Goal: Information Seeking & Learning: Learn about a topic

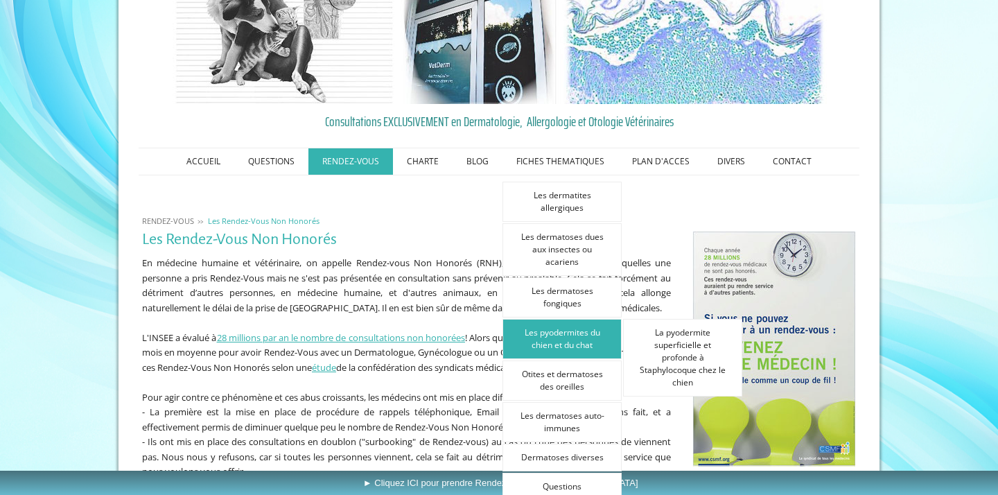
scroll to position [73, 0]
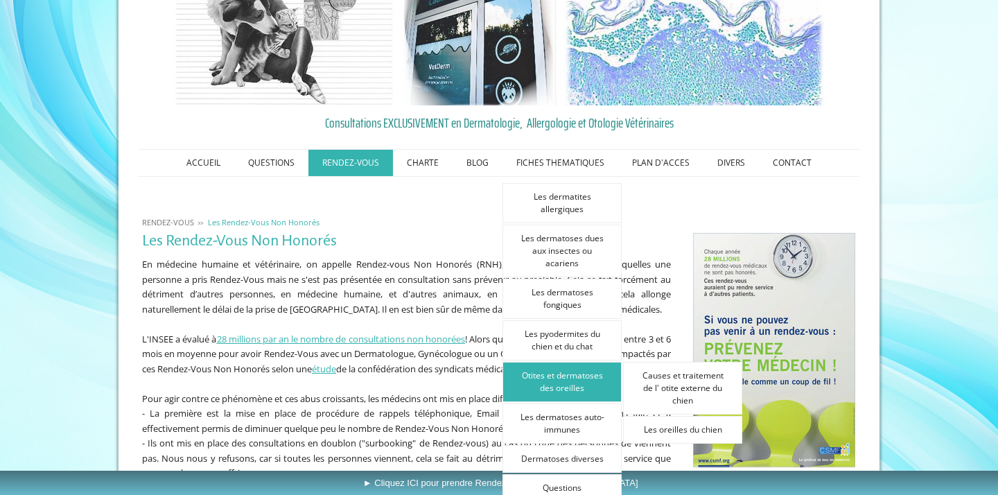
click at [562, 381] on link "Otites et dermatoses des oreilles" at bounding box center [561, 382] width 119 height 40
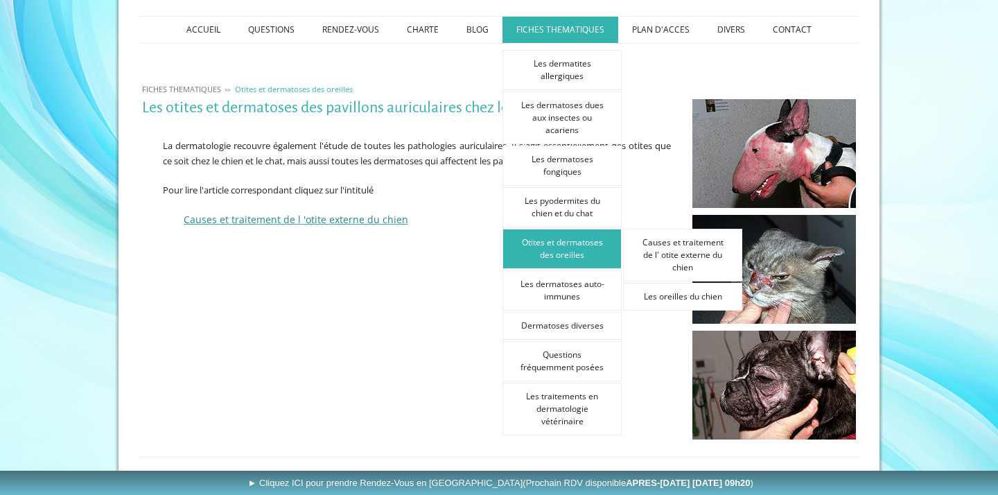
scroll to position [218, 0]
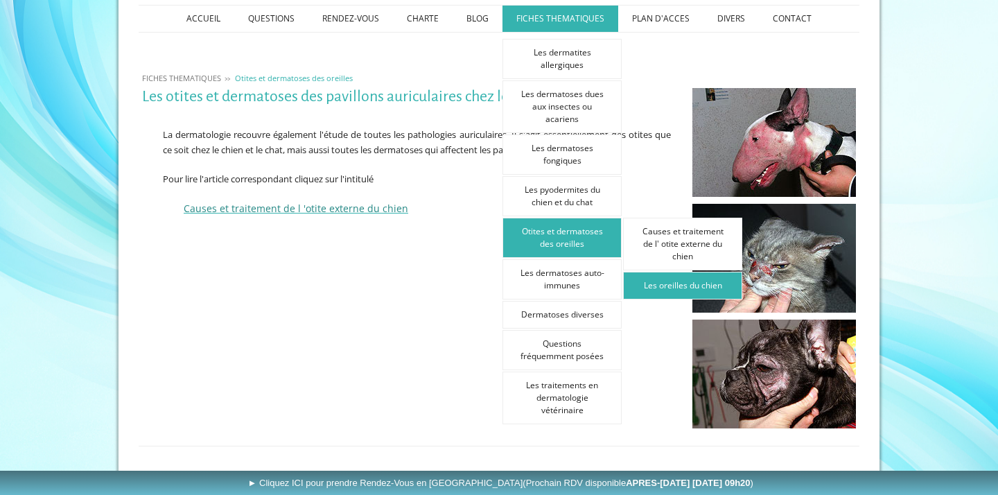
click at [650, 279] on link "Les oreilles du chien" at bounding box center [682, 286] width 119 height 28
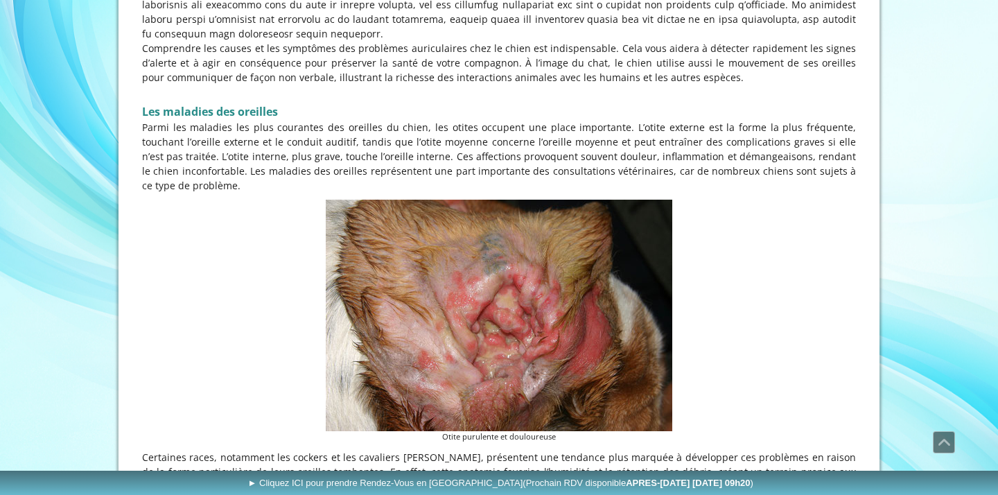
scroll to position [532, 0]
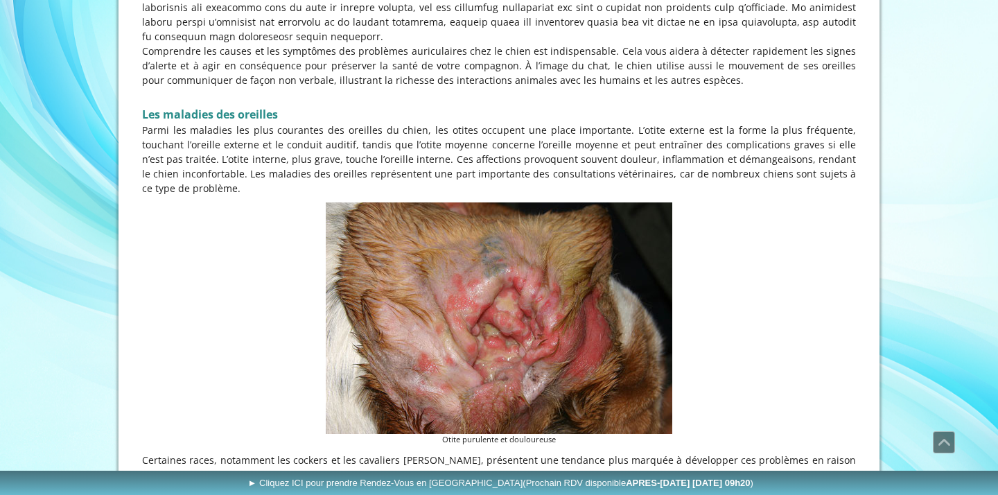
drag, startPoint x: 606, startPoint y: 115, endPoint x: 755, endPoint y: 175, distance: 161.4
click at [755, 175] on p "Parmi les maladies les plus courantes des oreilles du chien, les otites occupen…" at bounding box center [499, 159] width 714 height 73
copy p "L’otite externe est la forme la plus fréquente, touchant l’oreille externe et l…"
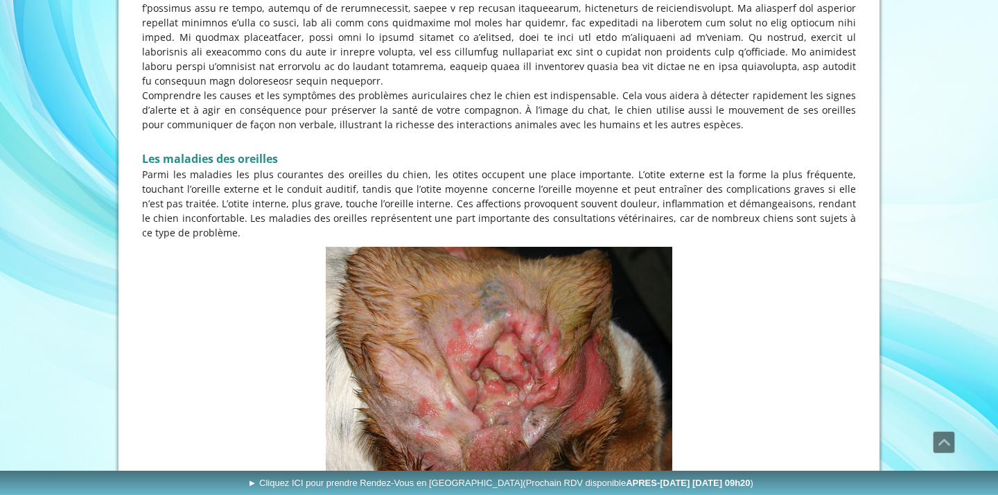
scroll to position [272, 0]
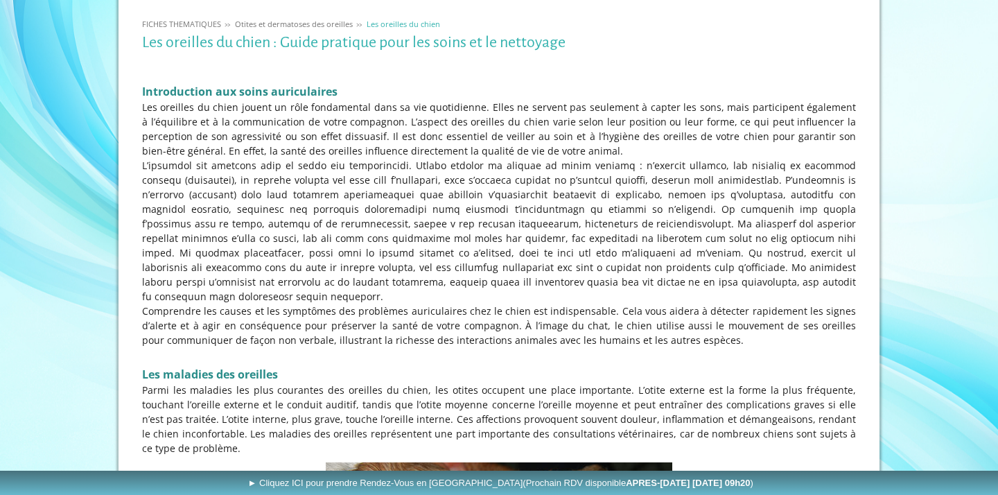
click at [165, 190] on p at bounding box center [499, 231] width 714 height 146
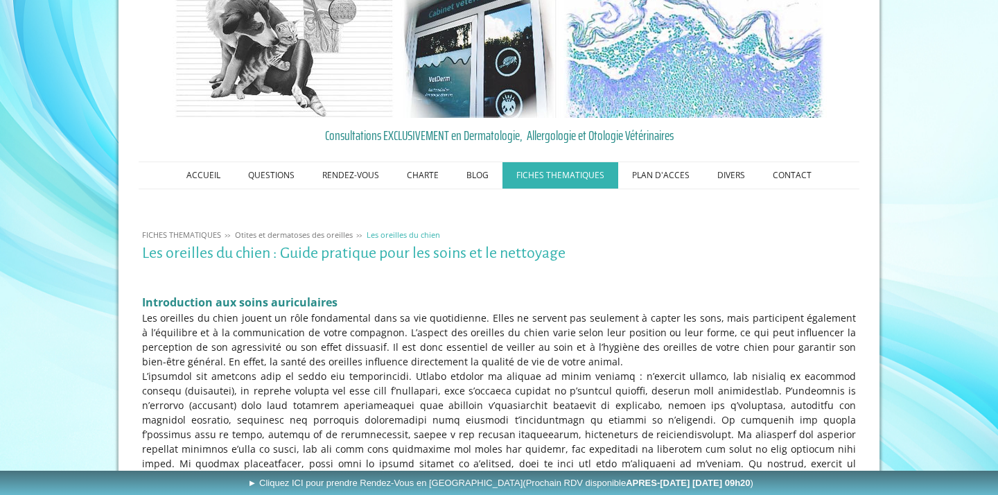
scroll to position [157, 0]
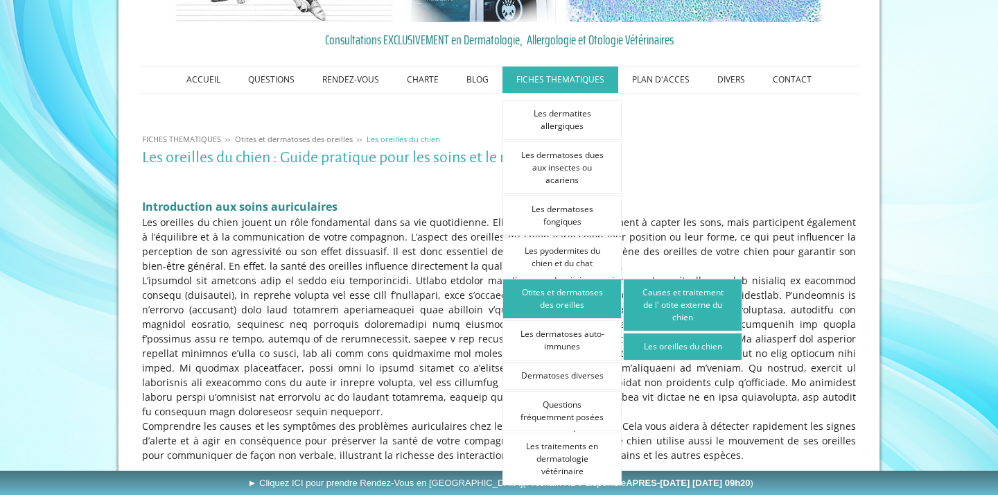
click at [663, 294] on link "Causes et traitement de l' otite externe du chien" at bounding box center [682, 305] width 119 height 53
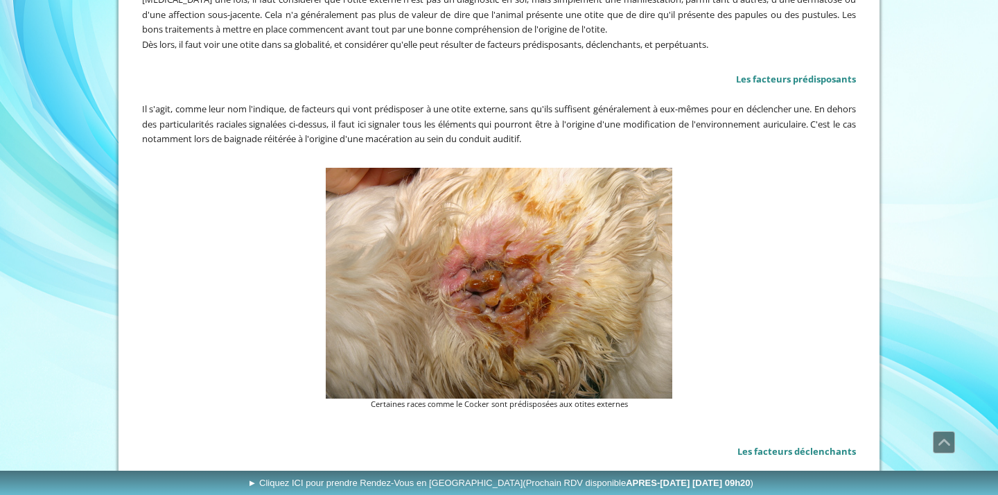
scroll to position [1219, 0]
